Goal: Transaction & Acquisition: Purchase product/service

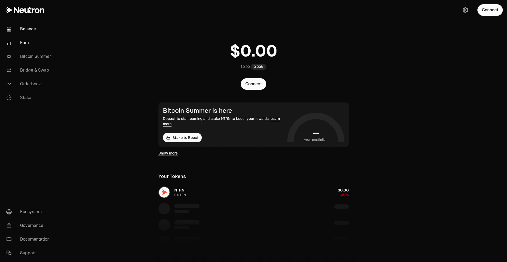
click at [29, 37] on link "Earn" at bounding box center [29, 43] width 55 height 14
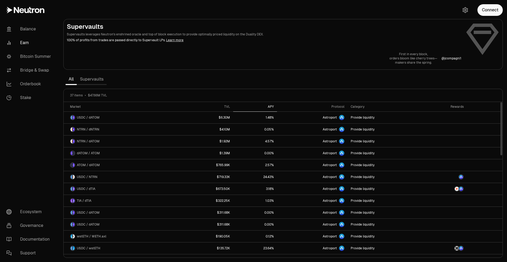
click at [272, 105] on div "APY" at bounding box center [254, 106] width 37 height 4
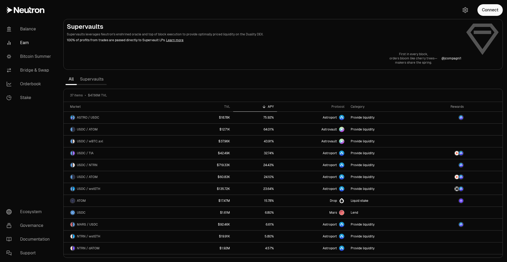
click at [100, 83] on link "Supervaults" at bounding box center [92, 79] width 30 height 11
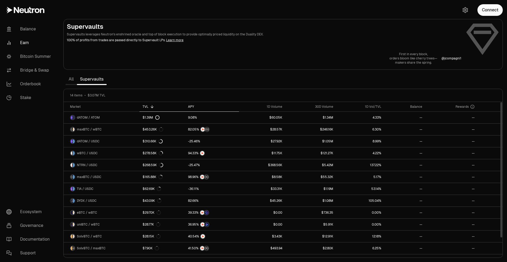
click at [192, 108] on div "APY" at bounding box center [212, 106] width 48 height 4
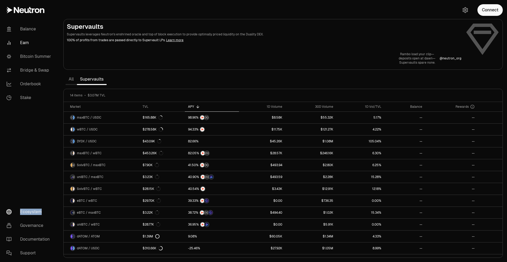
click at [25, 209] on link "Ecosystem" at bounding box center [29, 212] width 55 height 14
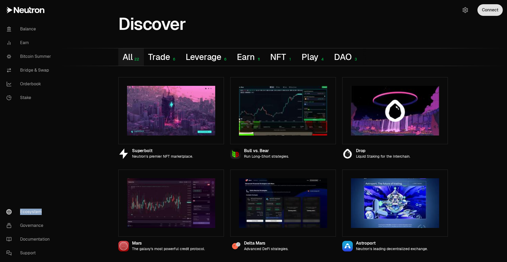
click at [483, 7] on button "Connect" at bounding box center [489, 10] width 25 height 12
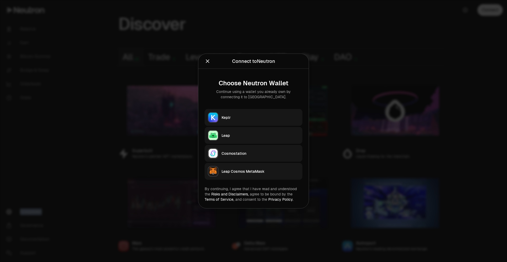
click at [235, 122] on button "Keplr" at bounding box center [253, 117] width 98 height 17
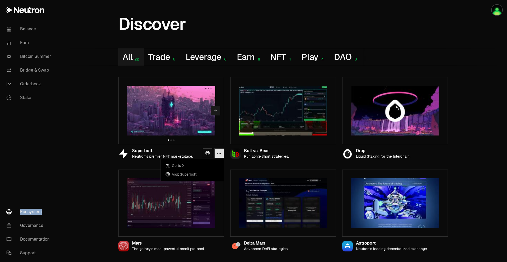
click at [217, 154] on icon "button" at bounding box center [219, 153] width 4 height 4
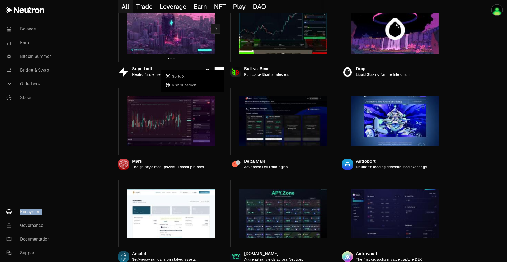
scroll to position [93, 0]
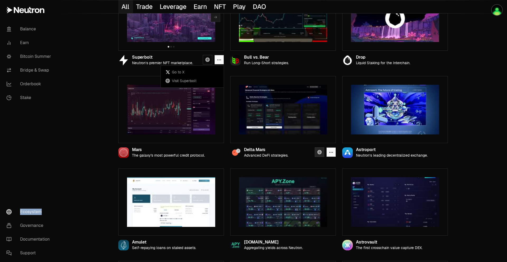
click at [318, 153] on icon at bounding box center [319, 152] width 4 height 4
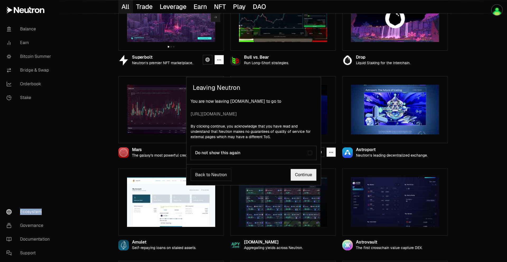
click at [302, 177] on link "Continue" at bounding box center [303, 175] width 26 height 12
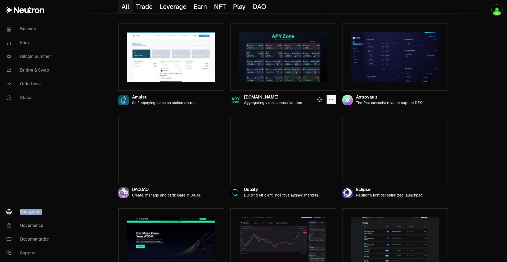
scroll to position [248, 0]
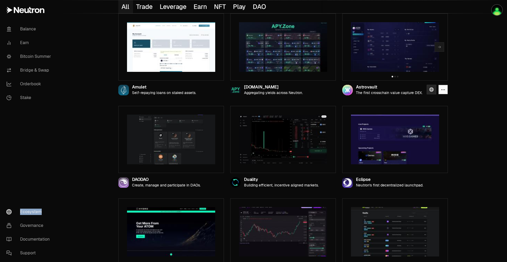
click at [433, 90] on link at bounding box center [430, 89] width 9 height 9
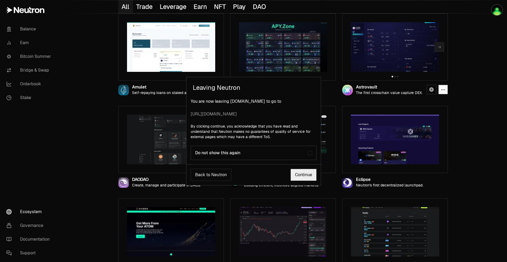
click at [310, 177] on link "Continue" at bounding box center [303, 175] width 26 height 12
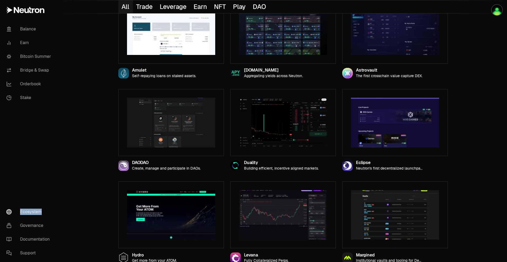
scroll to position [274, 0]
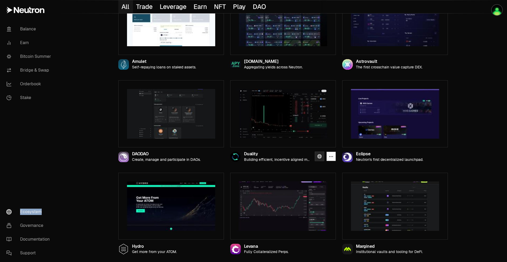
click at [318, 156] on icon at bounding box center [319, 156] width 4 height 4
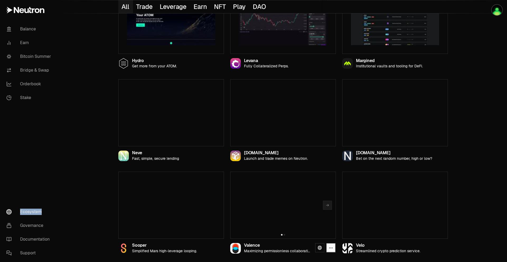
scroll to position [494, 0]
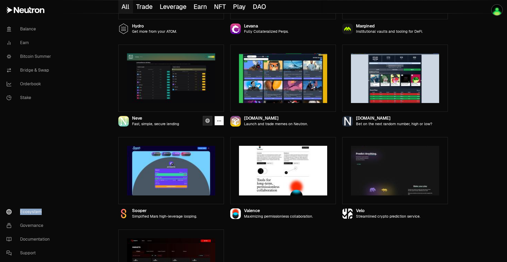
click at [208, 120] on icon at bounding box center [207, 120] width 4 height 4
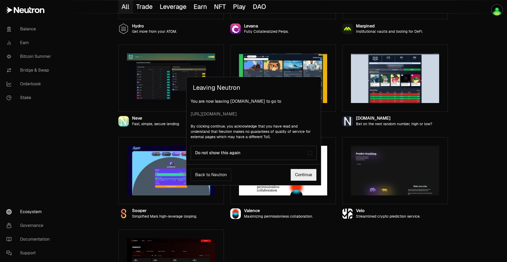
click at [302, 171] on link "Continue" at bounding box center [303, 175] width 26 height 12
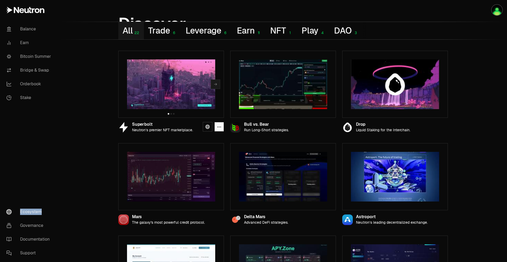
scroll to position [0, 0]
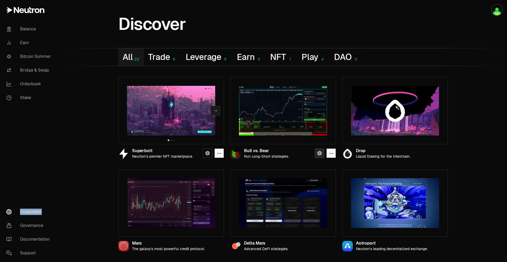
click at [321, 151] on icon at bounding box center [319, 153] width 4 height 4
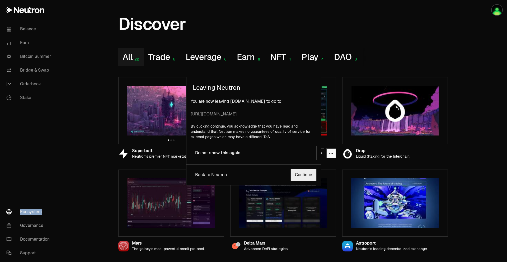
click at [312, 174] on link "Continue" at bounding box center [303, 175] width 26 height 12
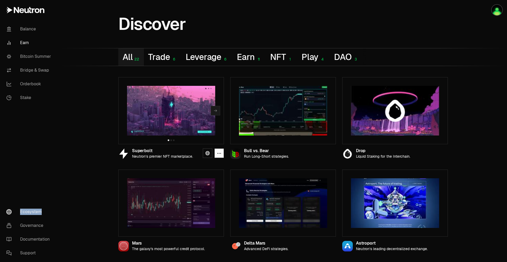
click at [25, 43] on link "Earn" at bounding box center [29, 43] width 55 height 14
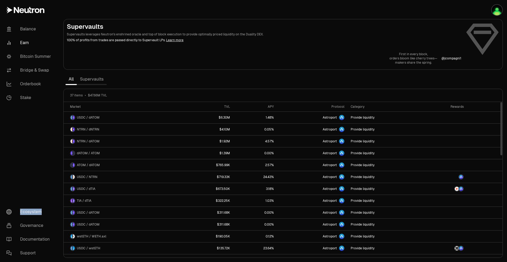
click at [96, 80] on link "Supervaults" at bounding box center [92, 79] width 30 height 11
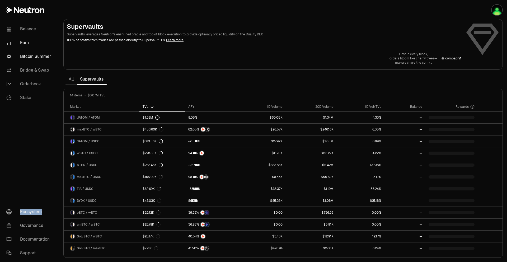
click at [28, 58] on link "Bitcoin Summer" at bounding box center [29, 57] width 55 height 14
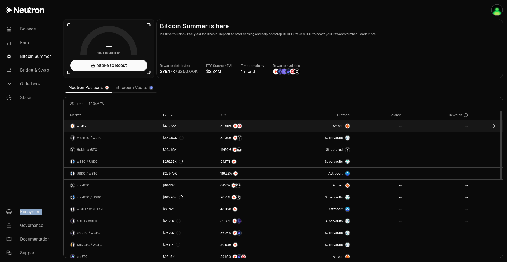
click at [198, 127] on link "$492.66K" at bounding box center [188, 126] width 58 height 12
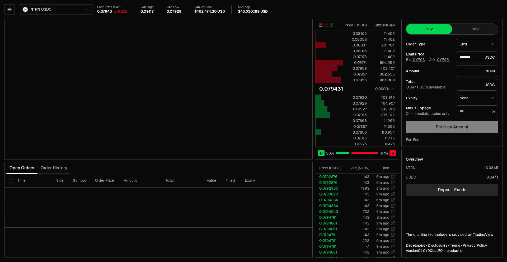
type input "********"
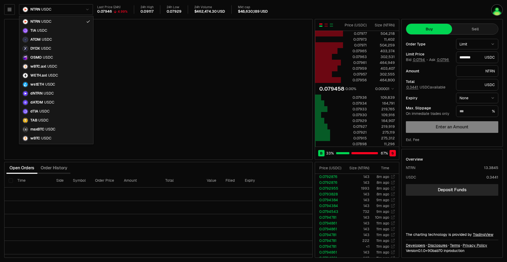
click at [46, 9] on html "Balance Earn Bitcoin Summer Bridge & Swap Orderbook Stake Ecosystem Governance …" at bounding box center [253, 131] width 507 height 262
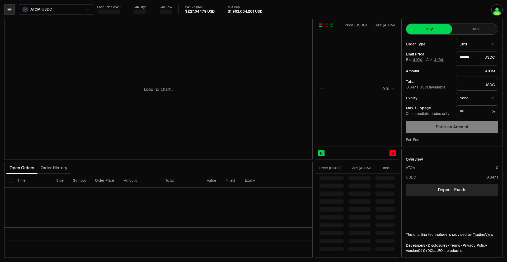
click at [11, 10] on icon "button" at bounding box center [9, 9] width 5 height 5
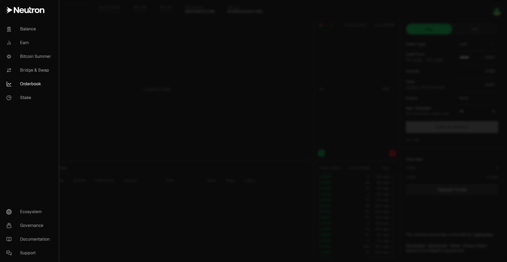
type input "*******"
click at [11, 10] on icon at bounding box center [9, 10] width 6 height 6
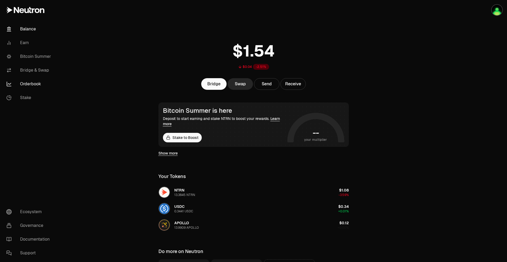
click at [26, 80] on link "Orderbook" at bounding box center [29, 84] width 55 height 14
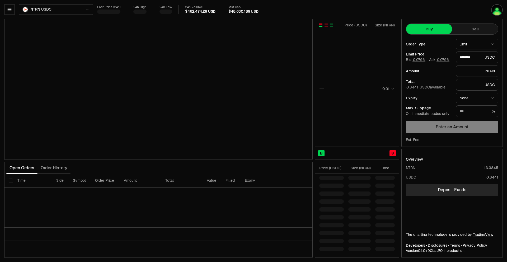
type input "********"
